Goal: Task Accomplishment & Management: Use online tool/utility

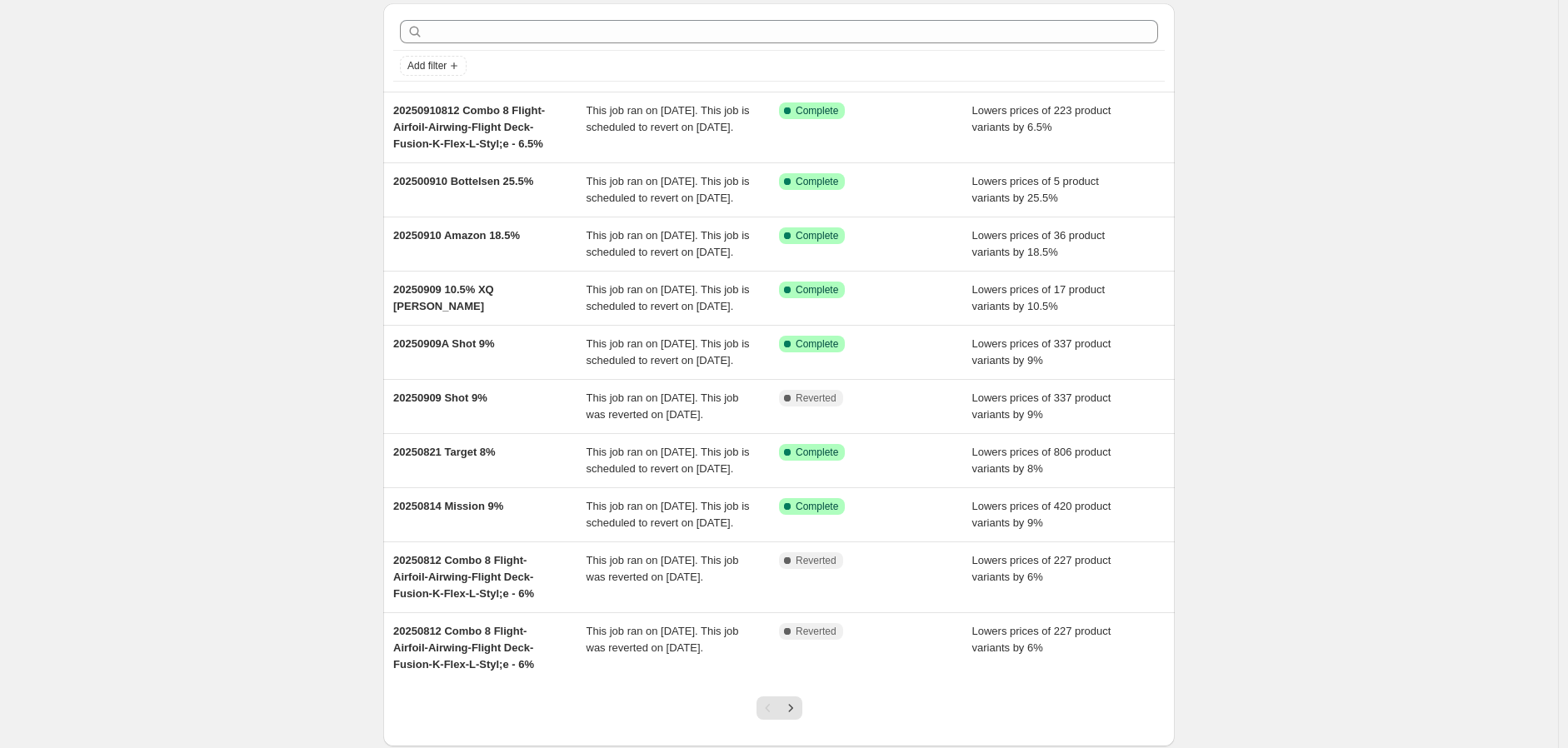
scroll to position [277, 0]
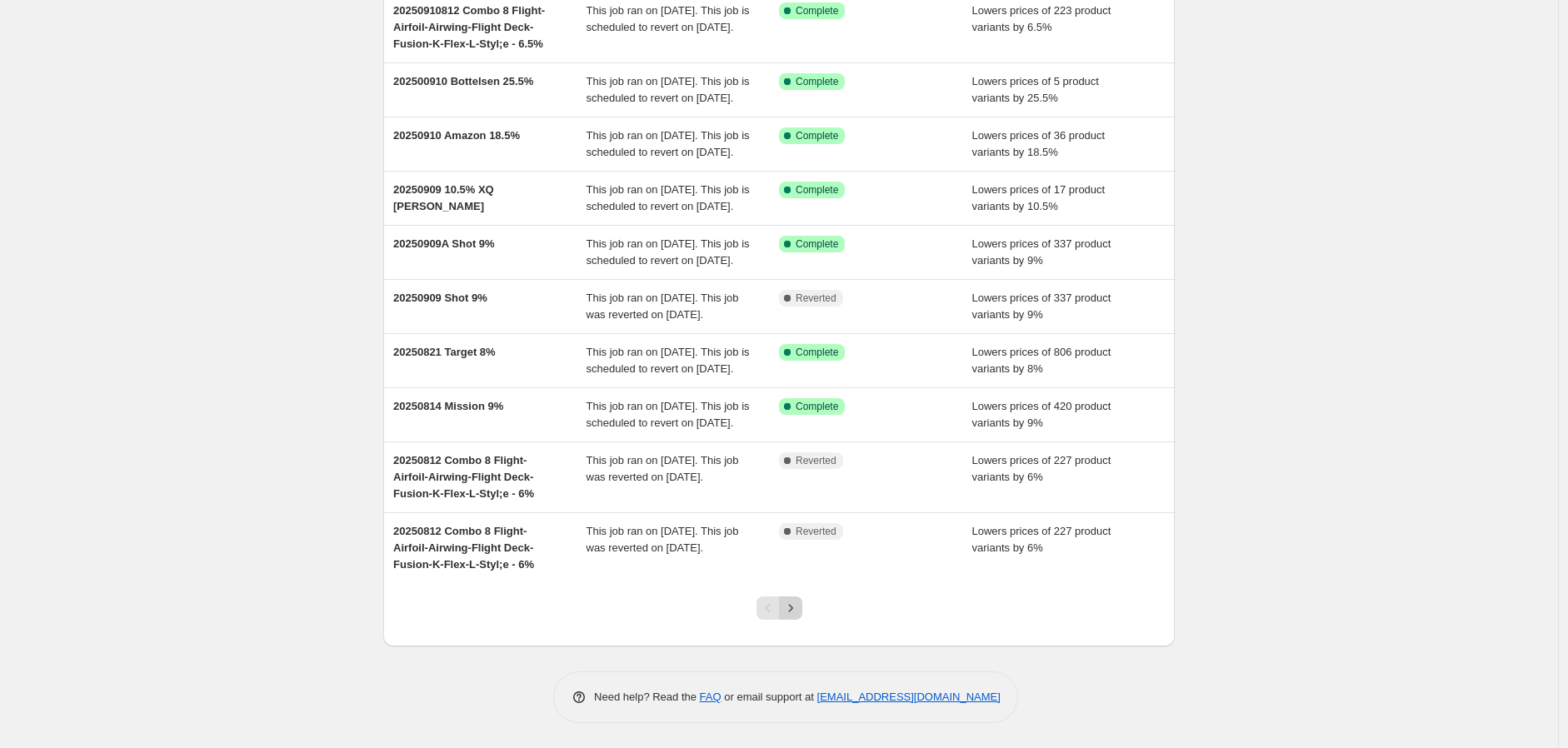
click at [788, 602] on icon "Next" at bounding box center [790, 608] width 16 height 16
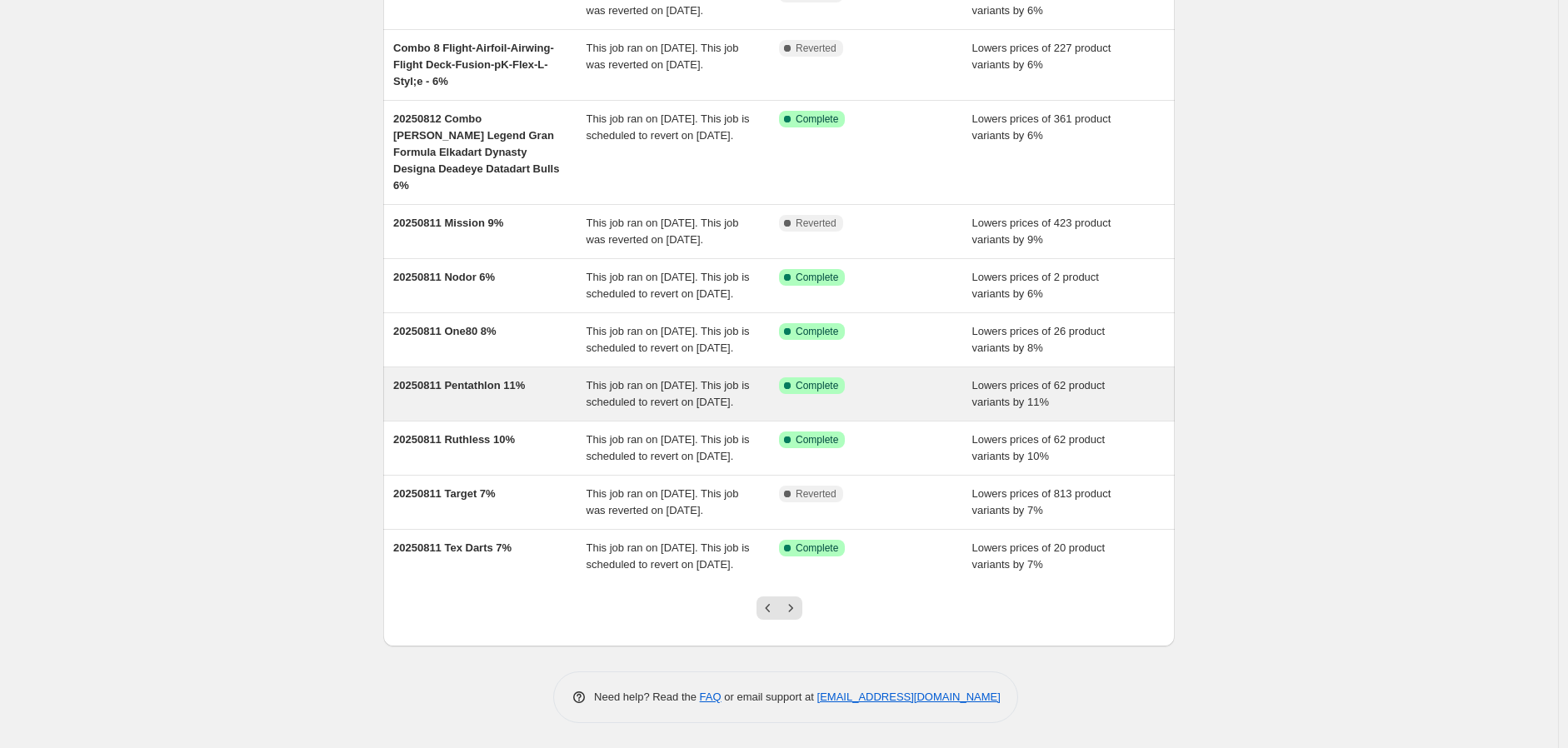
scroll to position [293, 0]
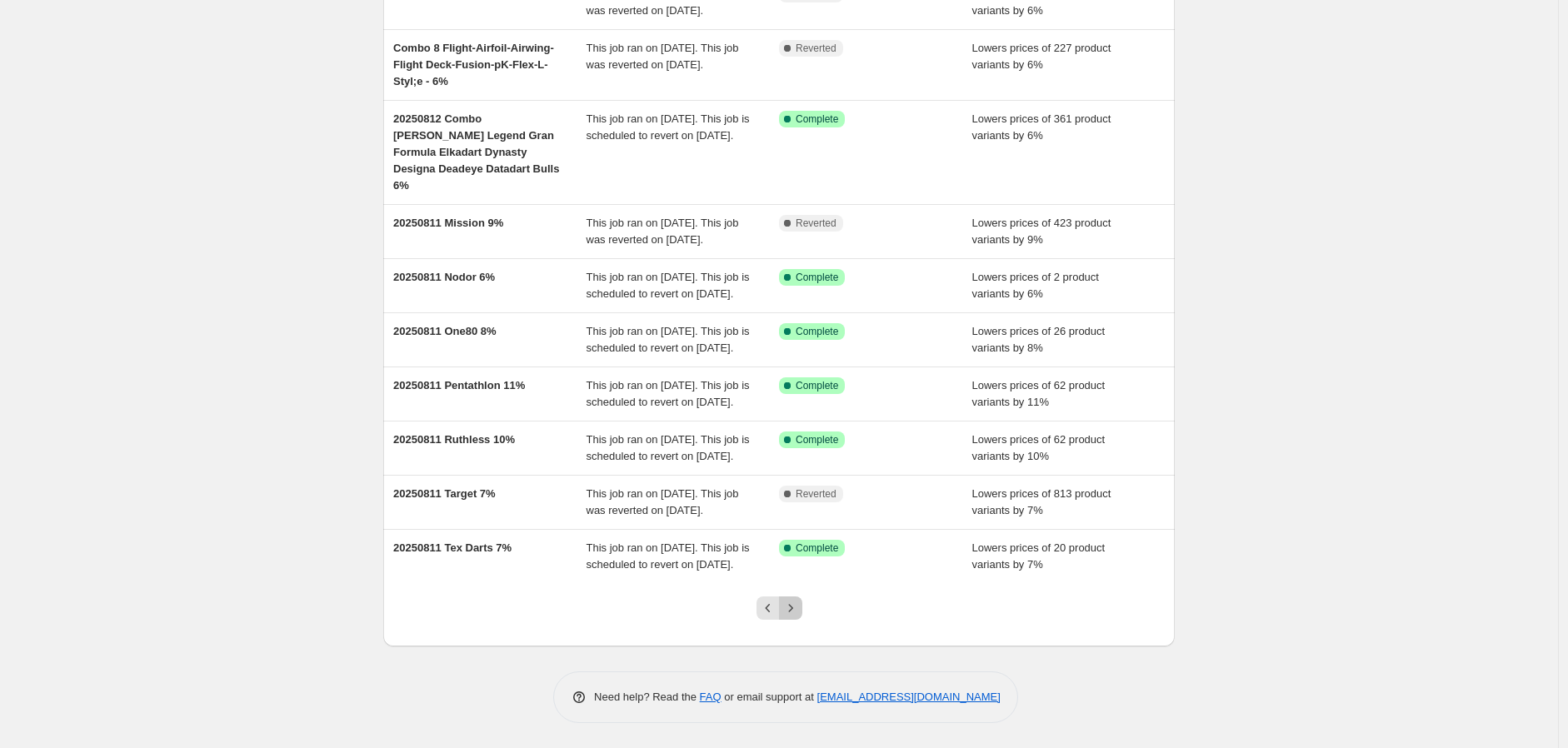
click at [795, 607] on icon "Next" at bounding box center [790, 608] width 16 height 16
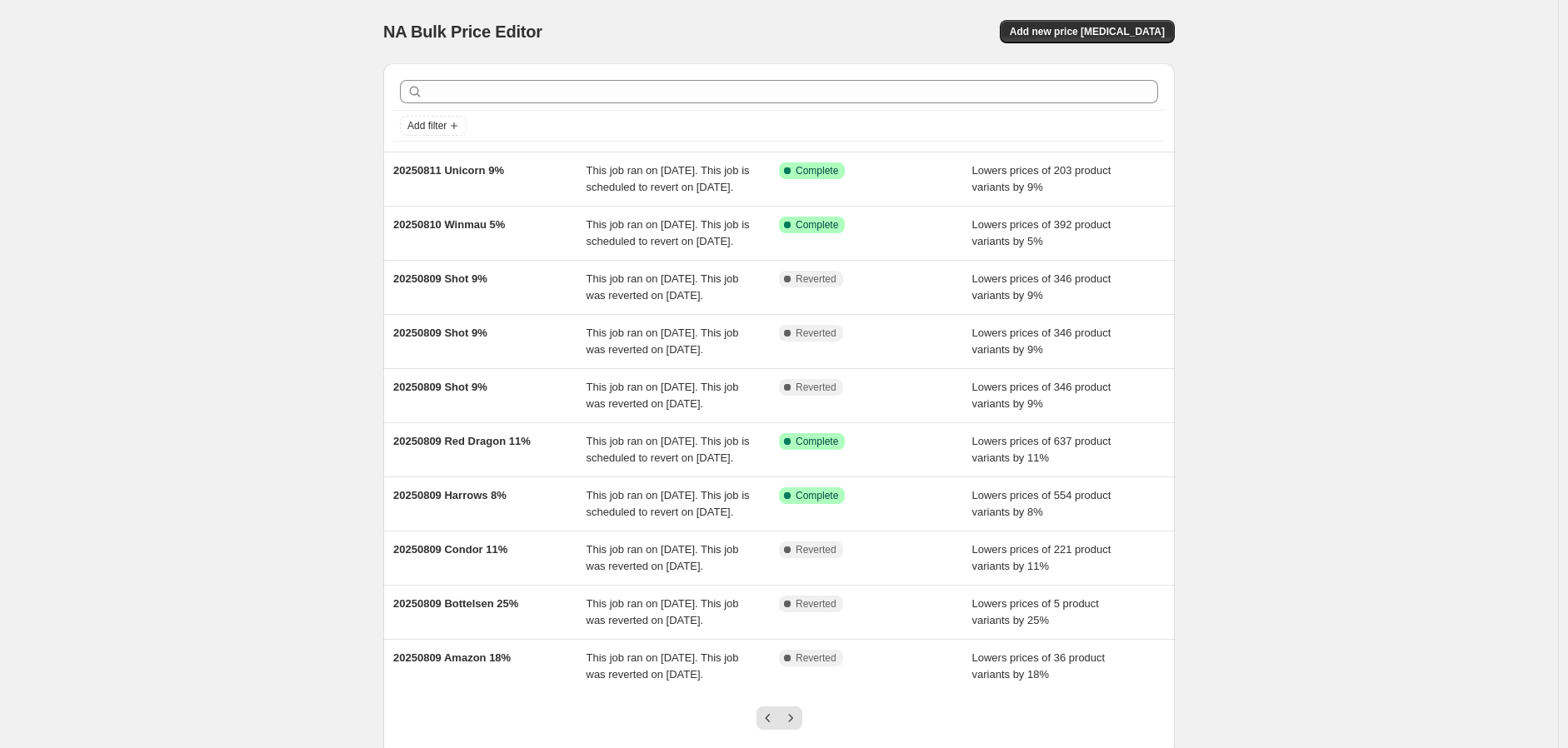
scroll to position [277, 0]
